Goal: Task Accomplishment & Management: Use online tool/utility

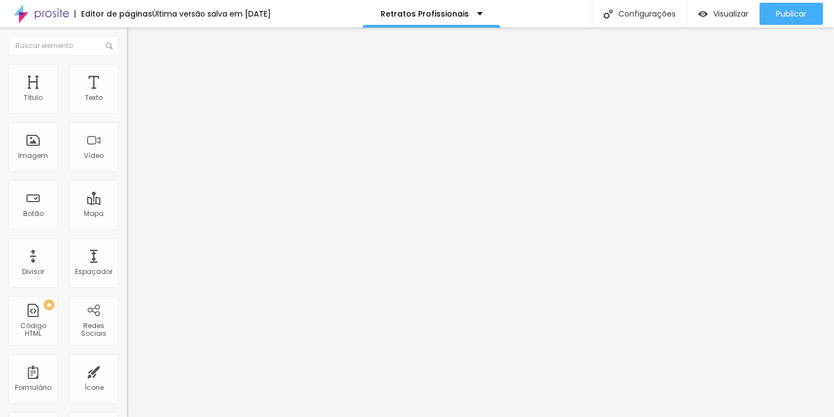
click at [127, 227] on input "[URL][DOMAIN_NAME][PHONE_NUMBER]." at bounding box center [193, 221] width 132 height 11
drag, startPoint x: 98, startPoint y: 231, endPoint x: 70, endPoint y: 223, distance: 28.6
click at [127, 223] on input "[URL][DOMAIN_NAME][PHONE_NUMBER]." at bounding box center [193, 221] width 132 height 11
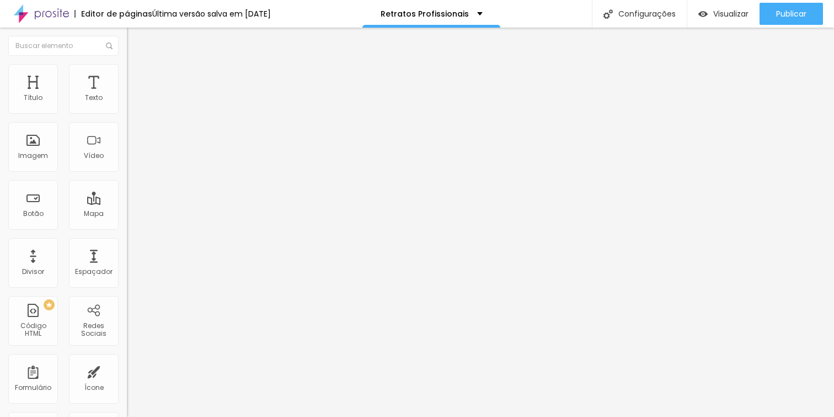
scroll to position [0, 0]
click at [127, 227] on input "[URL][DOMAIN_NAME][PHONE_NUMBER]." at bounding box center [193, 221] width 132 height 11
paste input "[DOMAIN_NAME][URL]"
type input "[URL][DOMAIN_NAME]"
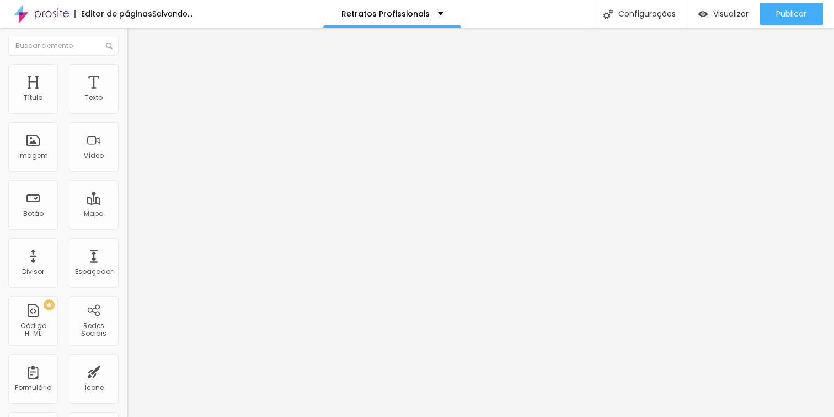
scroll to position [0, 0]
click at [127, 247] on div "Texto Quero saber mais Alinhamento Tamanho Normal Pequeno Normal Grande Link UR…" at bounding box center [190, 166] width 127 height 161
click at [127, 246] on div "Abrir em uma nova aba" at bounding box center [190, 244] width 127 height 6
click at [127, 227] on input "[URL][DOMAIN_NAME][PHONE_NUMBER]." at bounding box center [193, 221] width 132 height 11
paste input "[DOMAIN_NAME][URL]"
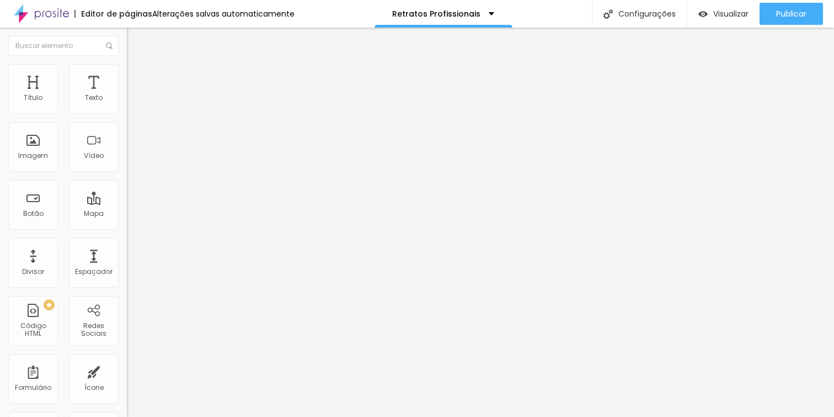
scroll to position [0, 35]
type input "[URL][DOMAIN_NAME]"
click at [127, 299] on div "Editar Botão Conteúdo Estilo Avançado Texto Falar com o fotógrafo Alinhamento T…" at bounding box center [190, 222] width 127 height 389
click at [127, 119] on div "Formulário Contato" at bounding box center [190, 102] width 127 height 33
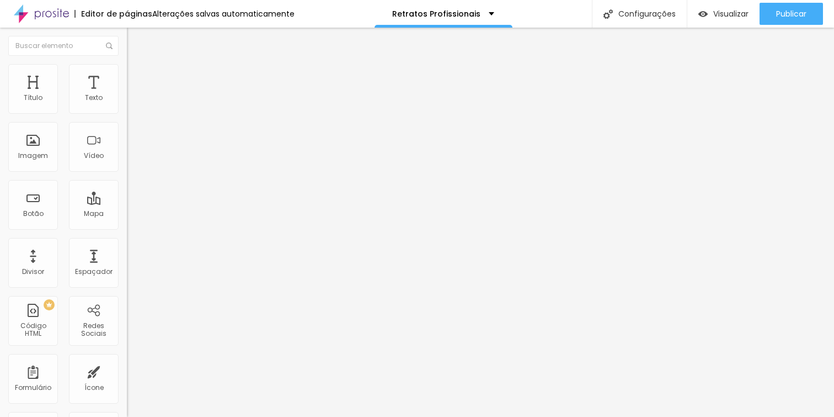
click at [134, 108] on div "Contato" at bounding box center [190, 103] width 113 height 10
click at [127, 227] on input "[URL][DOMAIN_NAME][PHONE_NUMBER]." at bounding box center [193, 221] width 132 height 11
click at [127, 226] on input "[URL][DOMAIN_NAME][PHONE_NUMBER]." at bounding box center [193, 221] width 132 height 11
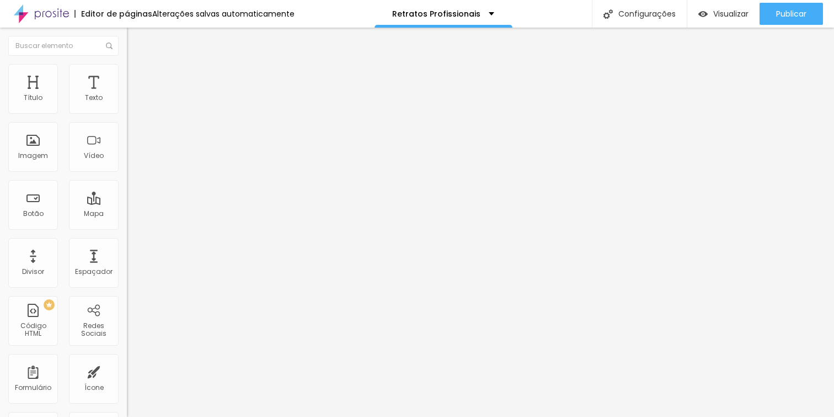
click at [127, 226] on input "[URL][DOMAIN_NAME][PHONE_NUMBER]." at bounding box center [193, 221] width 132 height 11
paste input "[DOMAIN_NAME][URL]"
type input "[URL][DOMAIN_NAME]"
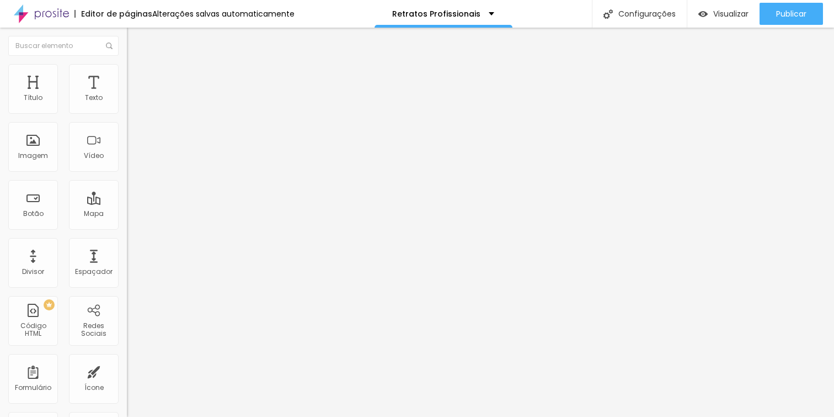
click at [127, 247] on div "Texto Quero Falar Com o Fotógrafo Alinhamento Tamanho Normal Pequeno Normal Gra…" at bounding box center [190, 166] width 127 height 161
click at [127, 247] on div "Abrir em uma nova aba" at bounding box center [190, 244] width 127 height 6
click at [127, 241] on div at bounding box center [190, 241] width 127 height 0
click at [127, 198] on img at bounding box center [129, 200] width 4 height 4
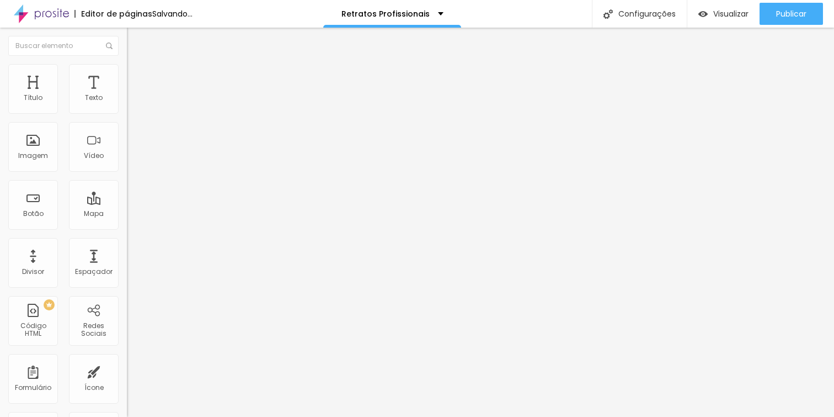
click at [137, 76] on span "Estilo" at bounding box center [145, 71] width 17 height 9
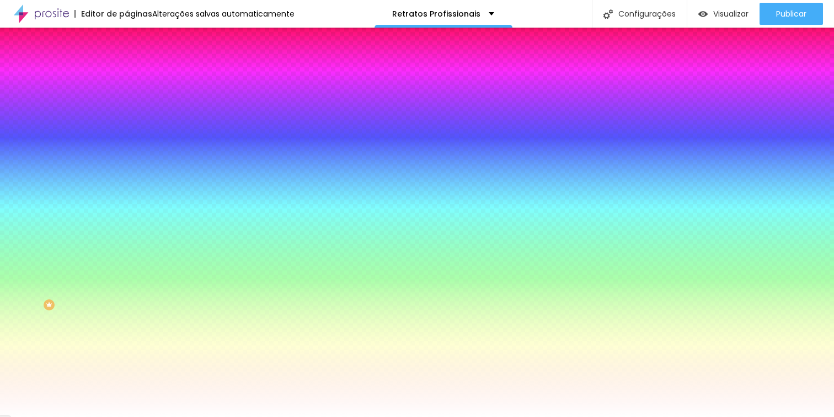
click at [127, 75] on li "Avançado" at bounding box center [190, 80] width 127 height 11
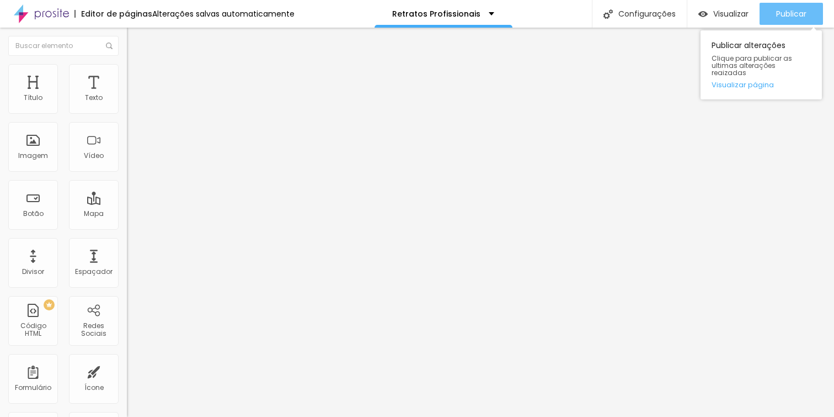
click at [789, 12] on span "Publicar" at bounding box center [791, 13] width 30 height 9
